Goal: Task Accomplishment & Management: Complete application form

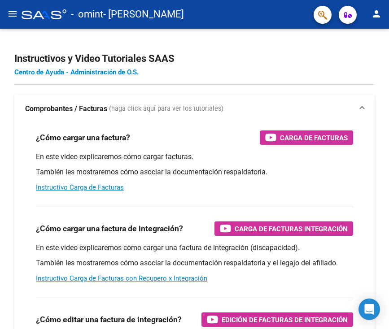
click at [8, 12] on mat-icon "menu" at bounding box center [12, 14] width 11 height 11
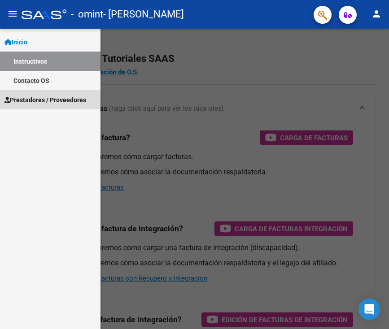
click at [47, 103] on span "Prestadores / Proveedores" at bounding box center [45, 100] width 82 height 10
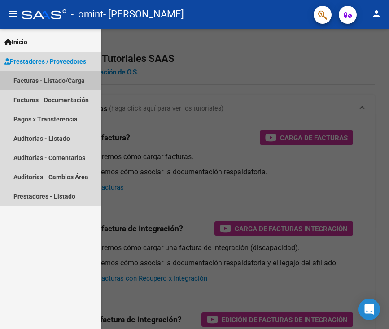
click at [49, 76] on link "Facturas - Listado/Carga" at bounding box center [50, 80] width 101 height 19
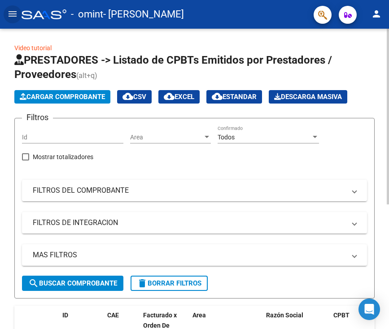
click at [52, 96] on span "Cargar Comprobante" at bounding box center [62, 97] width 85 height 8
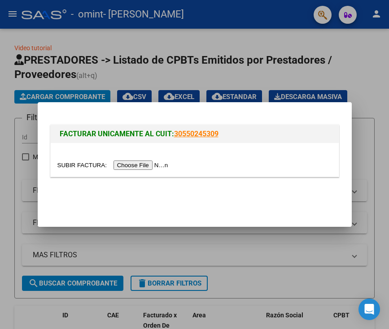
click at [132, 168] on input "file" at bounding box center [114, 165] width 114 height 9
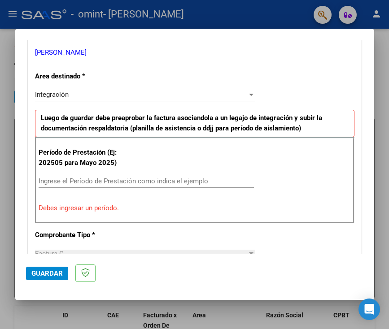
scroll to position [176, 0]
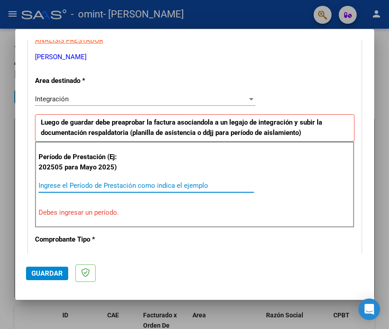
click at [107, 183] on input "Ingrese el Período de Prestación como indica el ejemplo" at bounding box center [146, 186] width 215 height 8
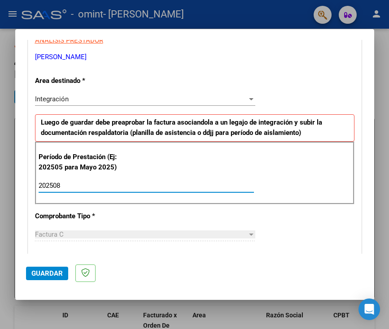
type input "202508"
click at [176, 215] on div "CUIT * 20-33348440-5 Ingresar CUIT ANALISIS PRESTADOR [PERSON_NAME] PAIS [PERSO…" at bounding box center [194, 314] width 333 height 675
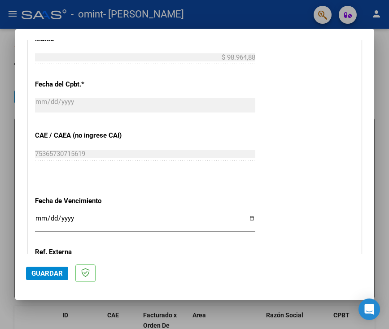
scroll to position [601, 0]
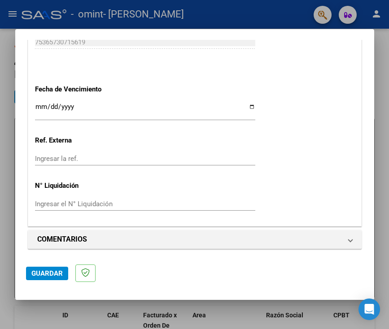
click at [39, 273] on span "Guardar" at bounding box center [46, 274] width 31 height 8
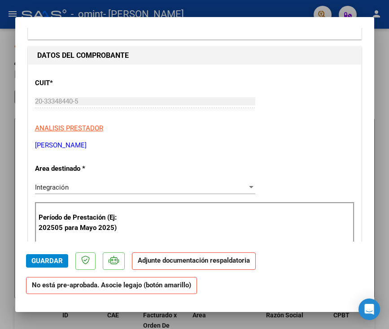
scroll to position [106, 0]
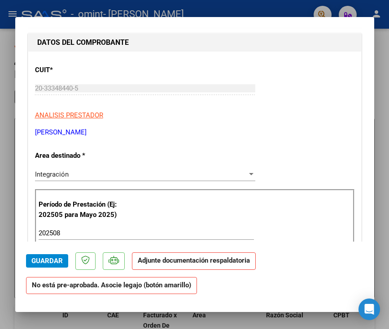
click at [185, 264] on strong "Adjunte documentación respaldatoria" at bounding box center [194, 261] width 112 height 8
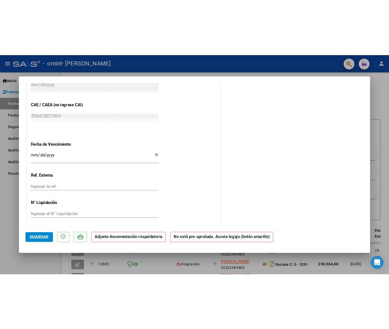
scroll to position [541, 0]
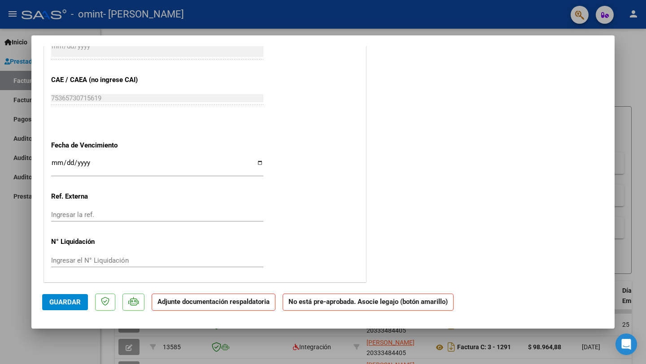
click at [261, 160] on input "Ingresar la fecha" at bounding box center [157, 166] width 212 height 14
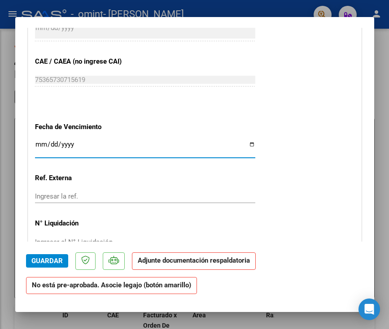
scroll to position [541, 0]
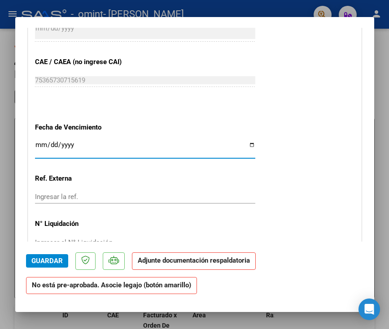
click at [41, 145] on input "[DATE]" at bounding box center [145, 148] width 220 height 14
type input "[DATE]"
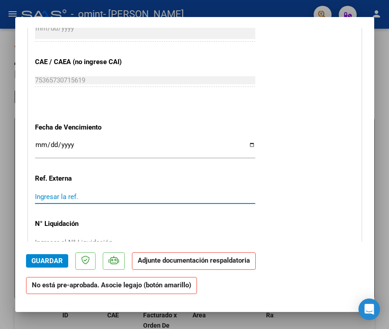
click at [101, 193] on input "Ingresar la ref." at bounding box center [145, 197] width 220 height 8
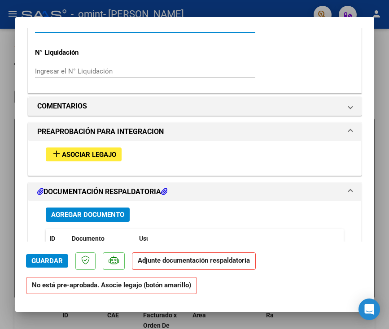
scroll to position [707, 0]
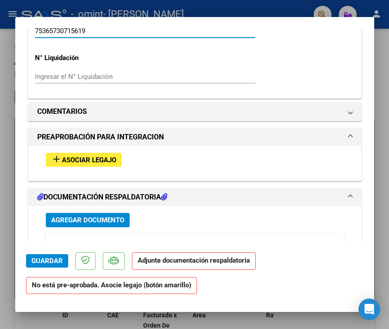
type input "75365730715619"
click at [48, 259] on span "Guardar" at bounding box center [46, 261] width 31 height 8
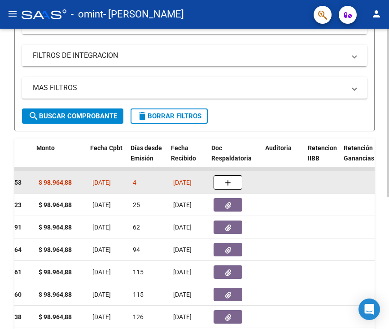
scroll to position [0, 392]
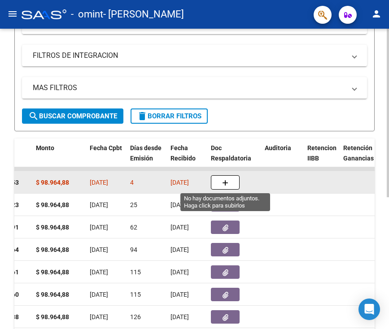
click at [224, 184] on icon "button" at bounding box center [225, 183] width 6 height 7
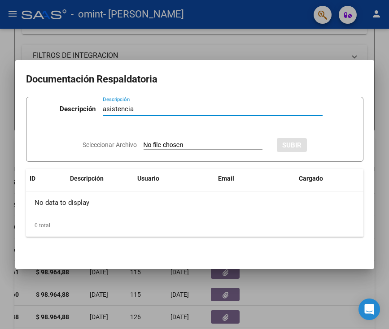
type input "asistencia"
click at [230, 130] on form "Descripción asistencia Descripción Seleccionar Archivo SUBIR" at bounding box center [195, 130] width 338 height 66
click at [213, 144] on input "Seleccionar Archivo" at bounding box center [203, 145] width 119 height 9
type input "C:\fakepath\FOR SER EN F 041- Versión 1.1 Última modificación [DATE].pdf"
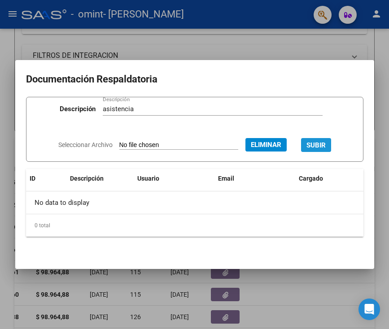
click at [326, 146] on span "SUBIR" at bounding box center [316, 145] width 19 height 8
